Goal: Download file/media

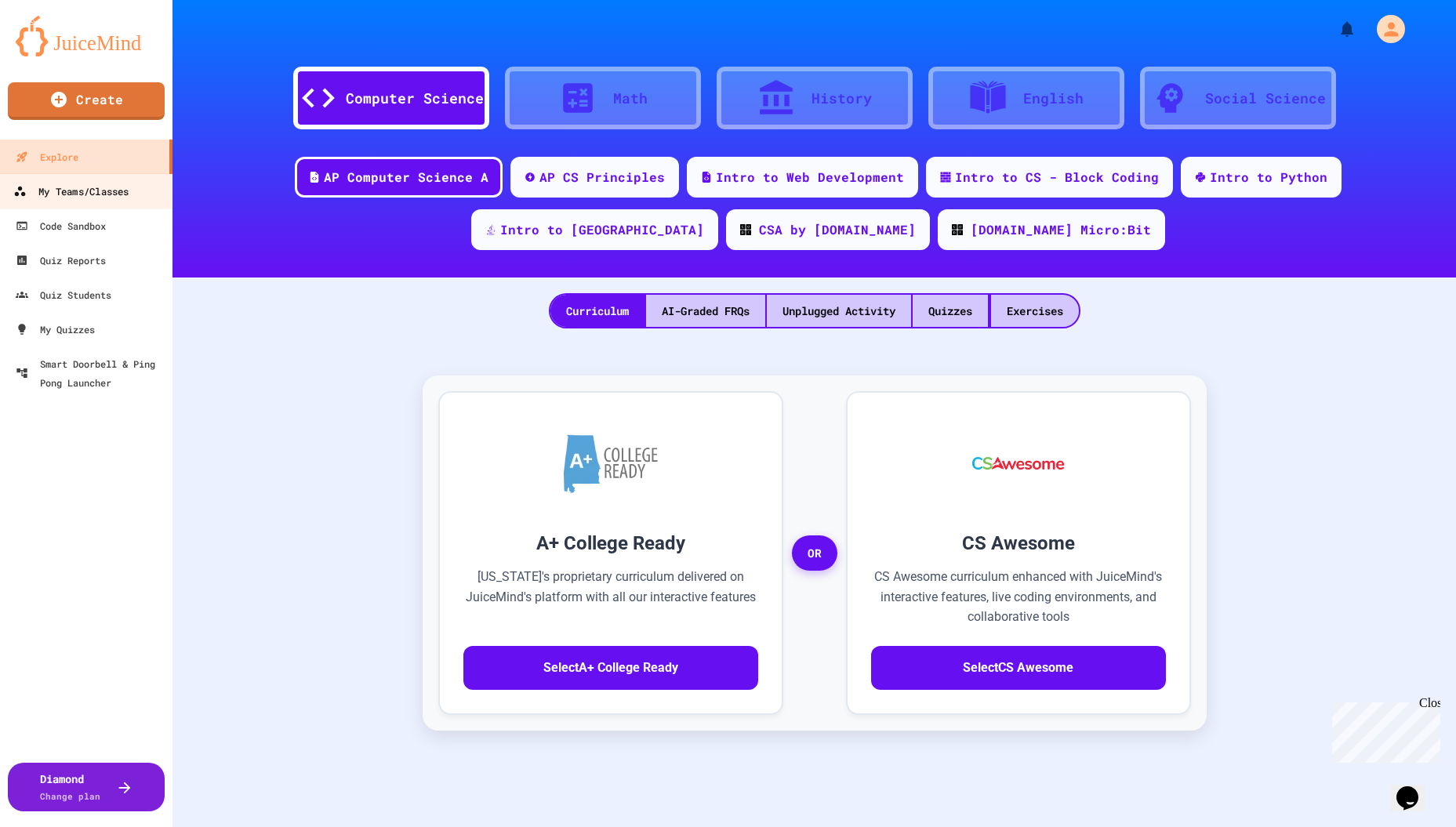
click at [109, 193] on div "My Teams/Classes" at bounding box center [71, 192] width 115 height 19
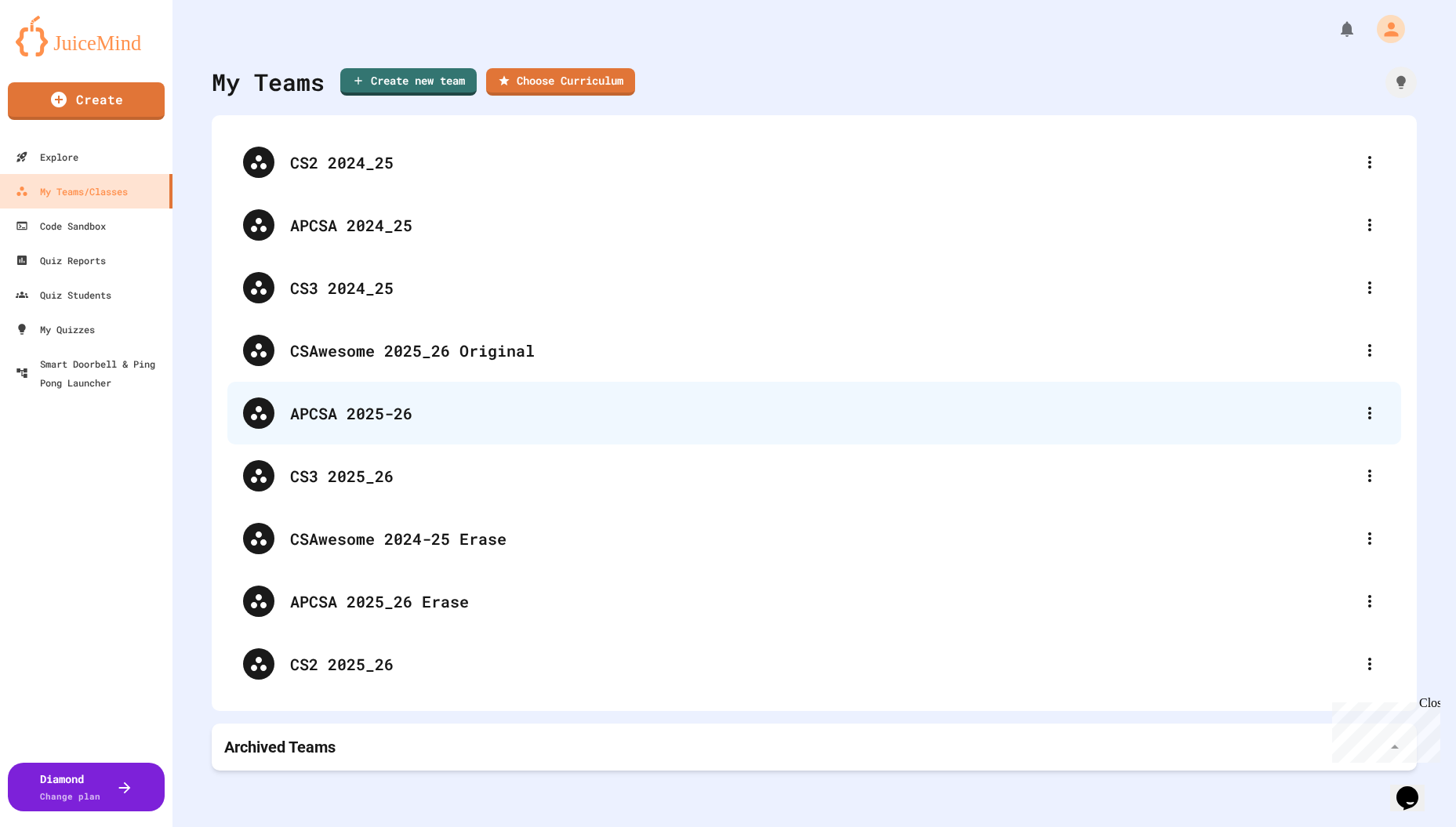
click at [377, 403] on div "APCSA 2025-26" at bounding box center [821, 412] width 1064 height 23
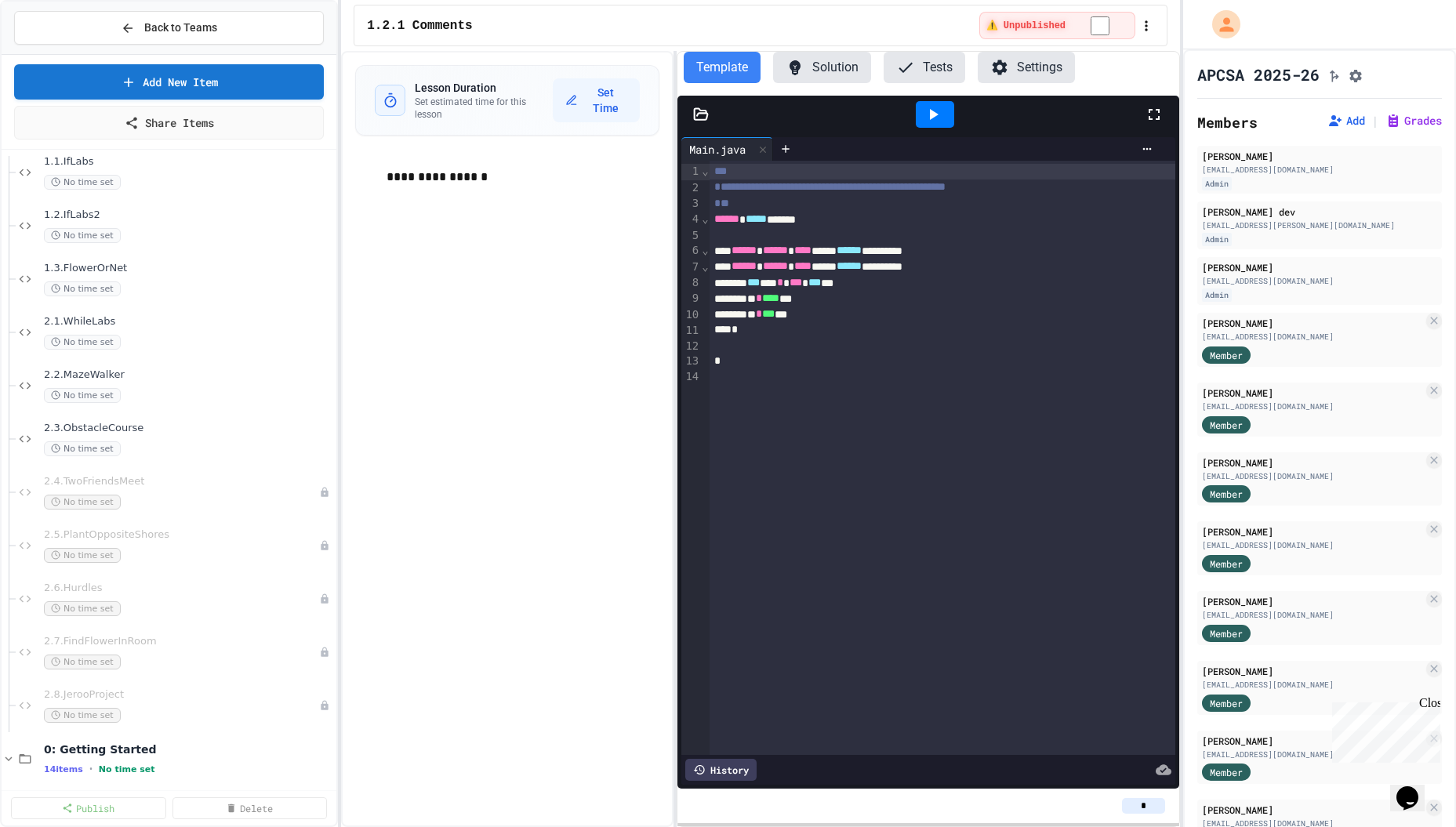
scroll to position [941, 0]
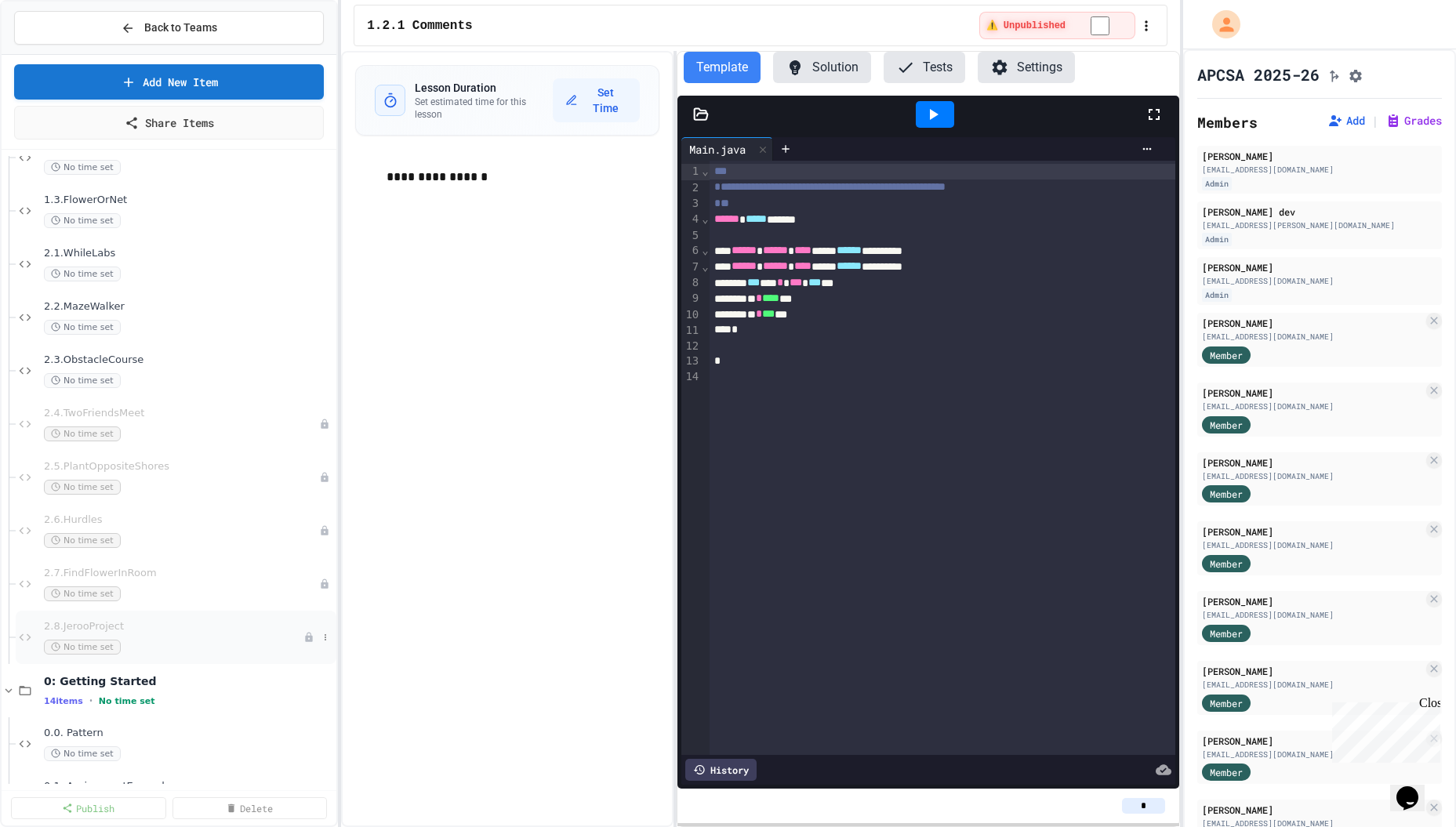
click at [134, 624] on span "2.8.JerooProject" at bounding box center [174, 626] width 259 height 14
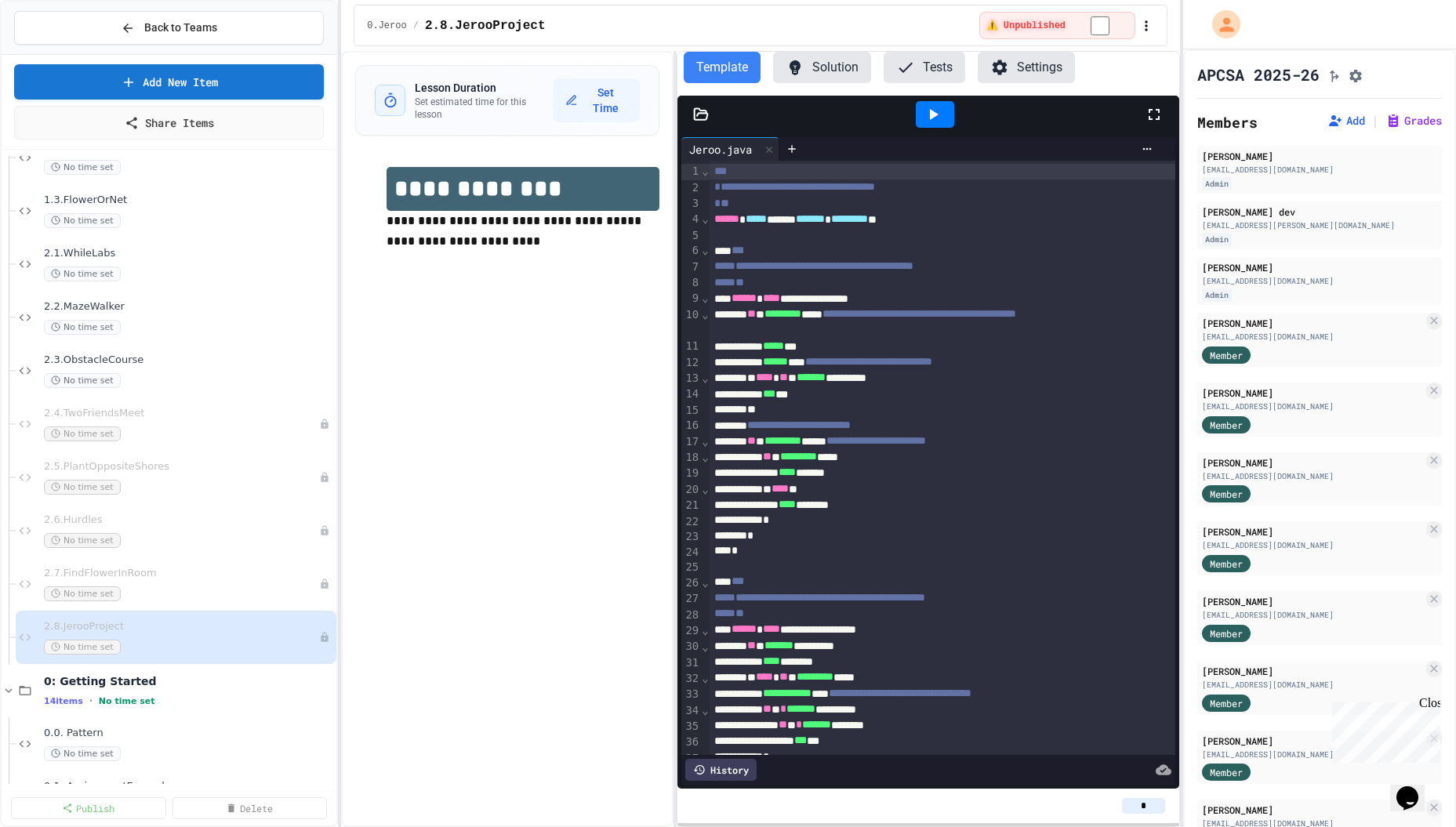
click at [693, 111] on icon at bounding box center [700, 114] width 15 height 15
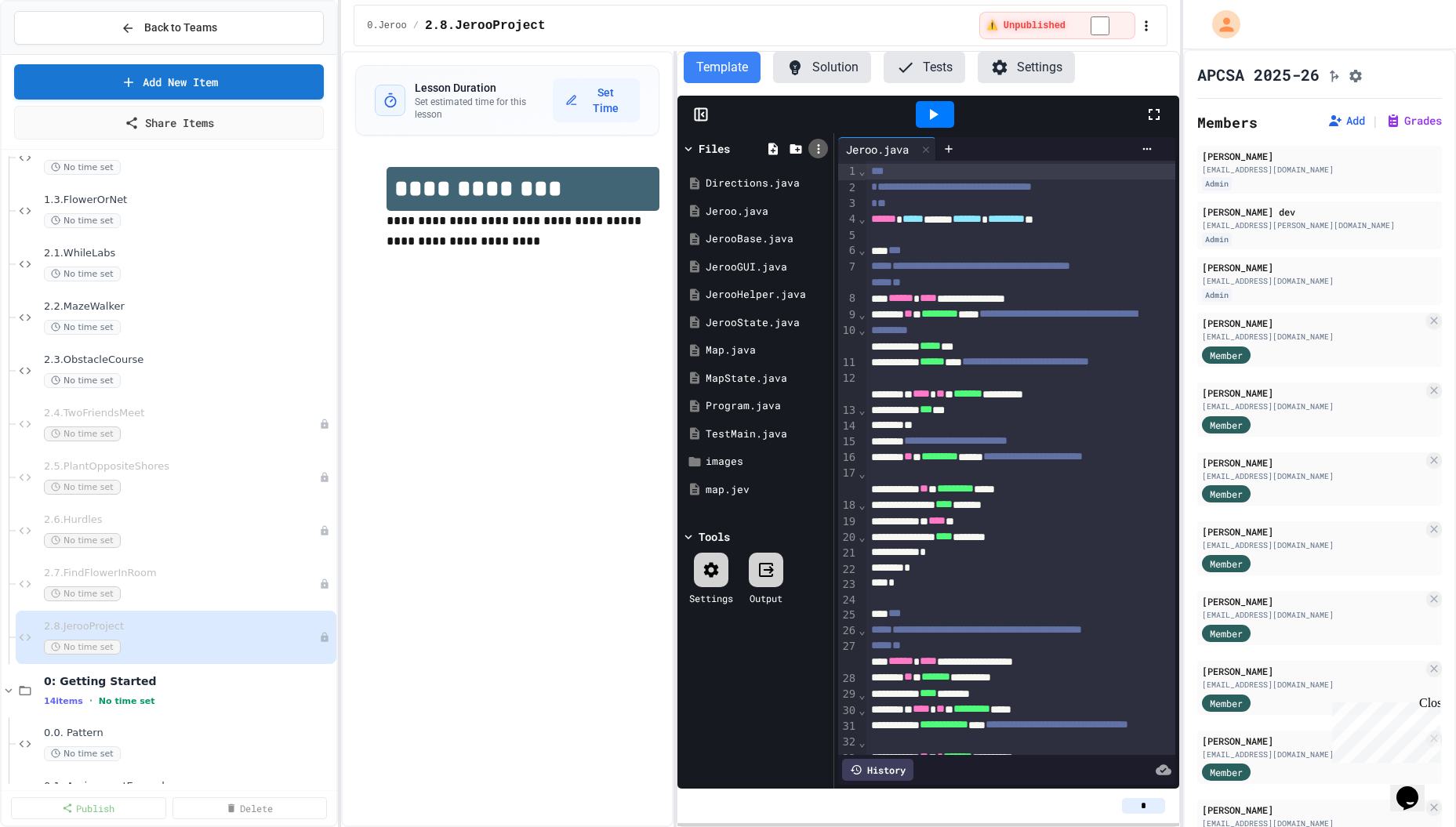
click at [820, 147] on icon at bounding box center [818, 149] width 14 height 14
